Goal: Task Accomplishment & Management: Manage account settings

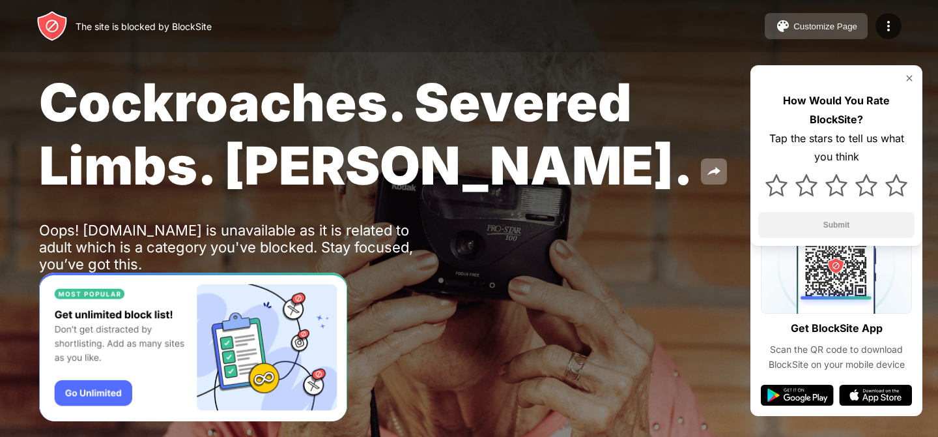
click at [801, 20] on button "Customize Page" at bounding box center [816, 26] width 103 height 26
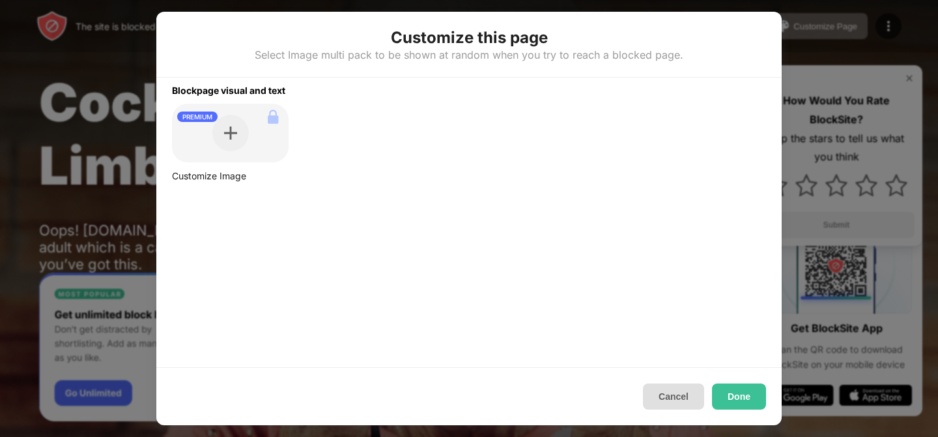
click at [676, 403] on button "Cancel" at bounding box center [673, 396] width 61 height 26
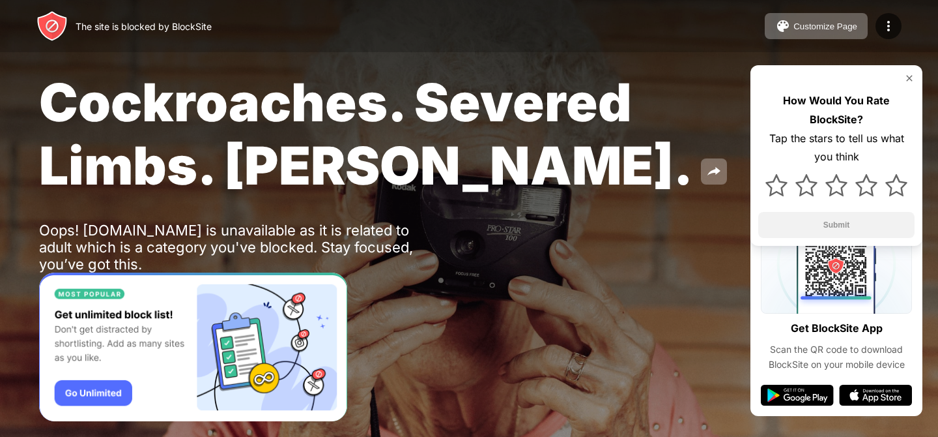
click at [875, 25] on div "Customize Page Edit Block List Redirect Customize Block Page Upgrade Password P…" at bounding box center [833, 26] width 137 height 26
click at [882, 25] on img at bounding box center [889, 26] width 16 height 16
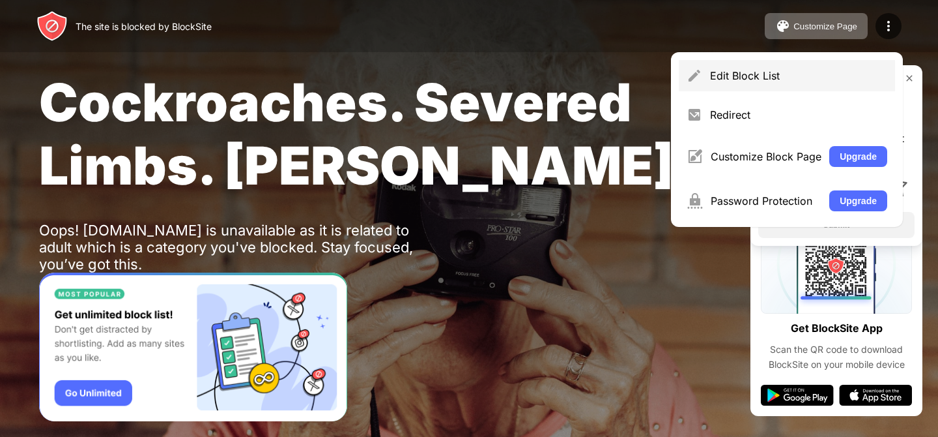
click at [760, 85] on div "Edit Block List" at bounding box center [787, 75] width 216 height 31
